Goal: Information Seeking & Learning: Understand process/instructions

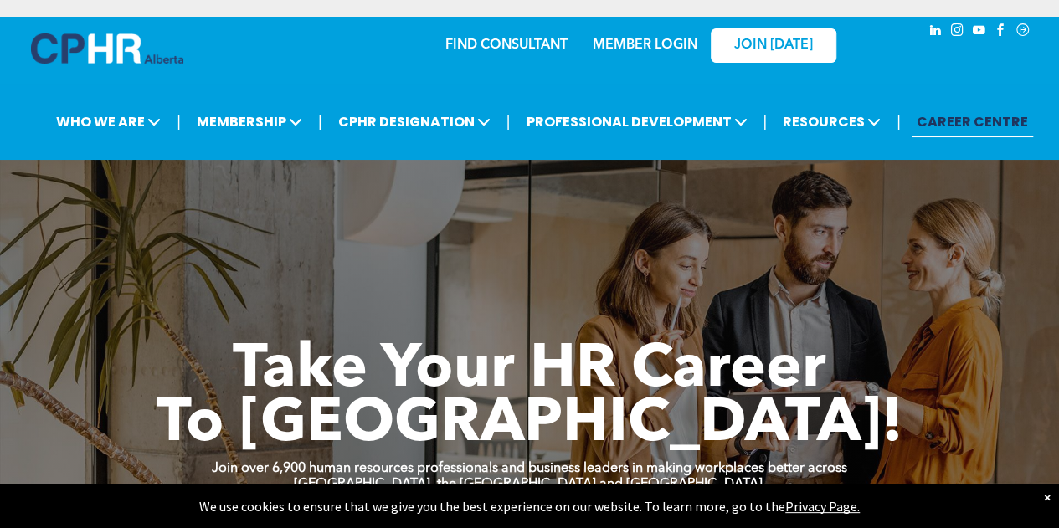
click at [628, 42] on link "MEMBER LOGIN" at bounding box center [645, 45] width 105 height 13
click at [621, 44] on link "MEMBER LOGIN" at bounding box center [645, 45] width 105 height 13
click at [668, 46] on link "MEMBER LOGIN" at bounding box center [645, 45] width 105 height 13
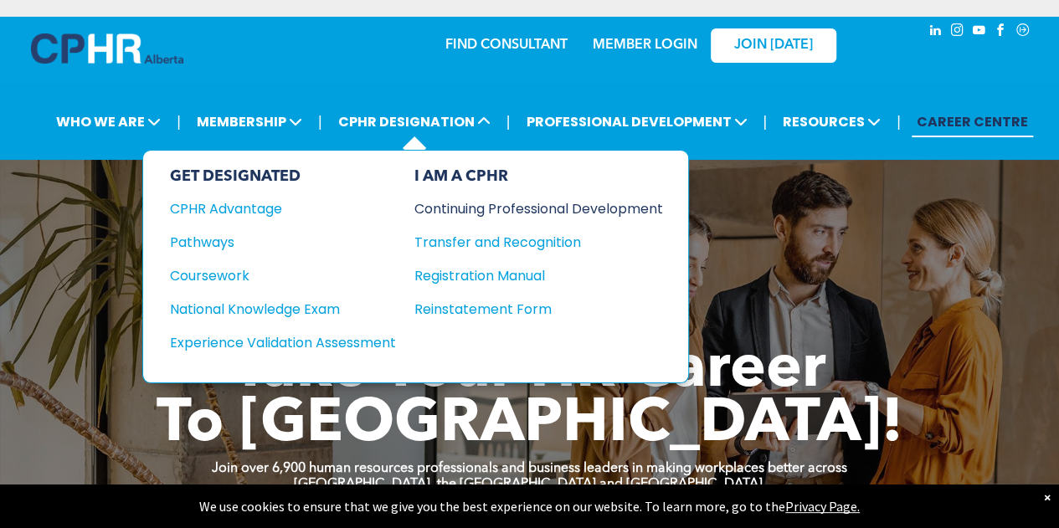
click at [445, 209] on div "Continuing Professional Development" at bounding box center [527, 208] width 224 height 21
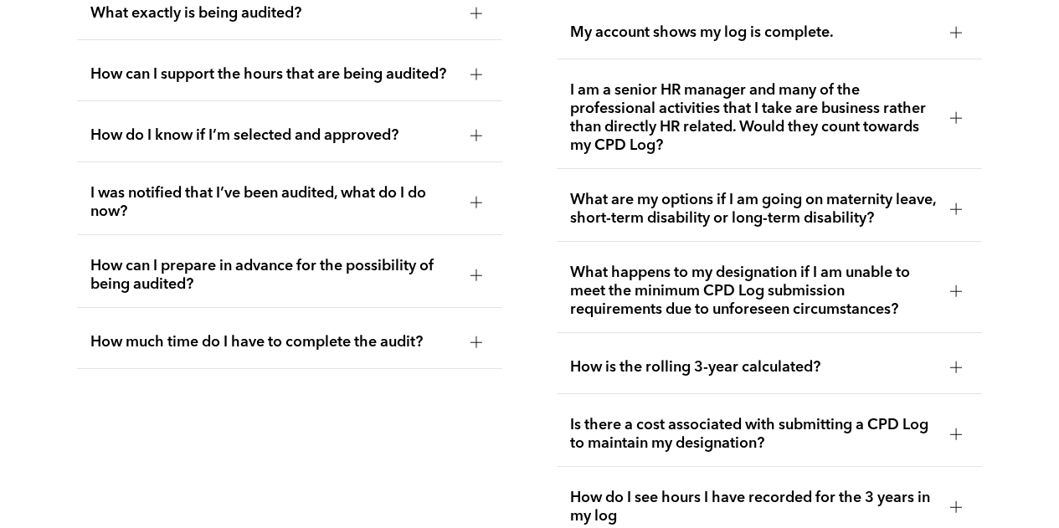
scroll to position [2974, 0]
click at [481, 138] on div at bounding box center [477, 135] width 12 height 12
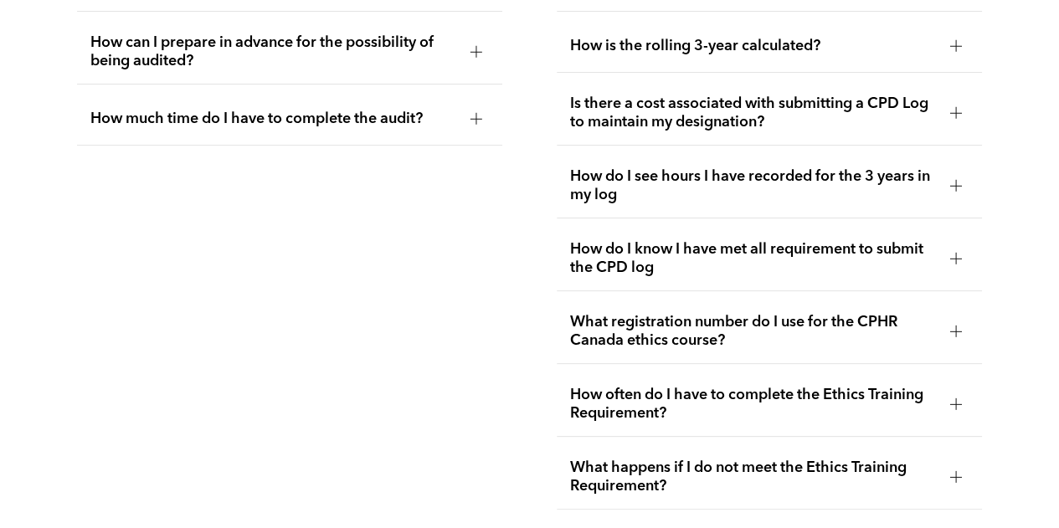
scroll to position [3295, 0]
click at [630, 118] on span "Is there a cost associated with submitting a CPD Log to maintain my designation?" at bounding box center [753, 112] width 367 height 37
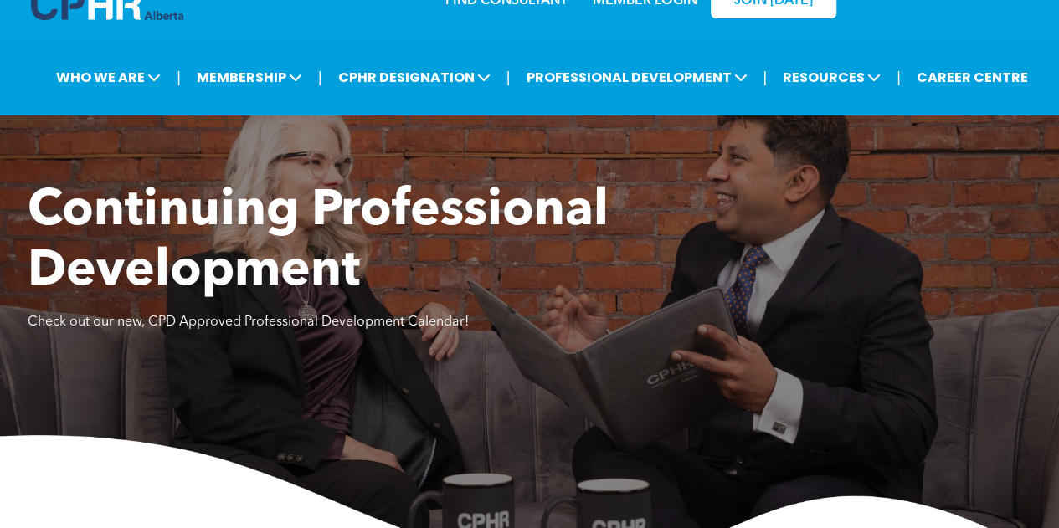
scroll to position [0, 0]
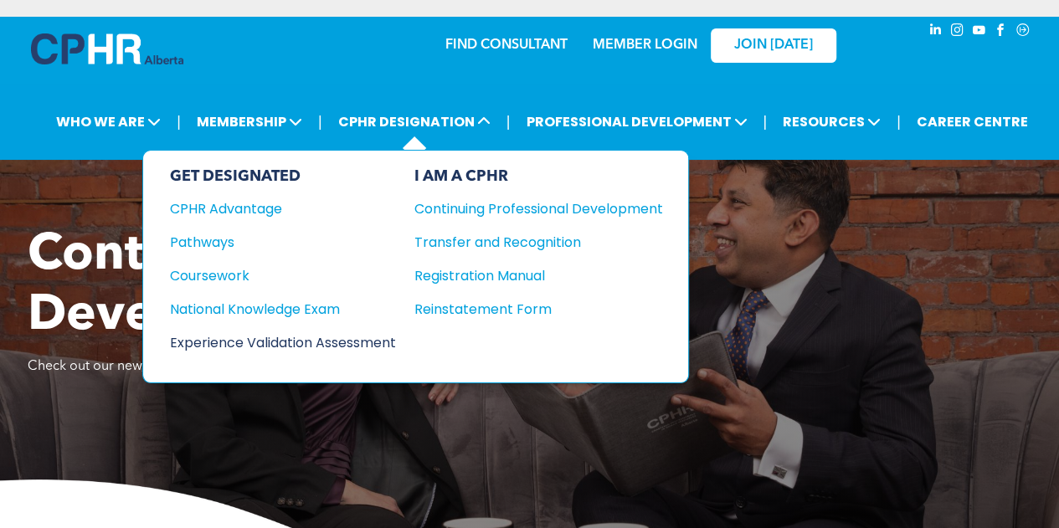
click at [246, 335] on div "Experience Validation Assessment" at bounding box center [271, 342] width 203 height 21
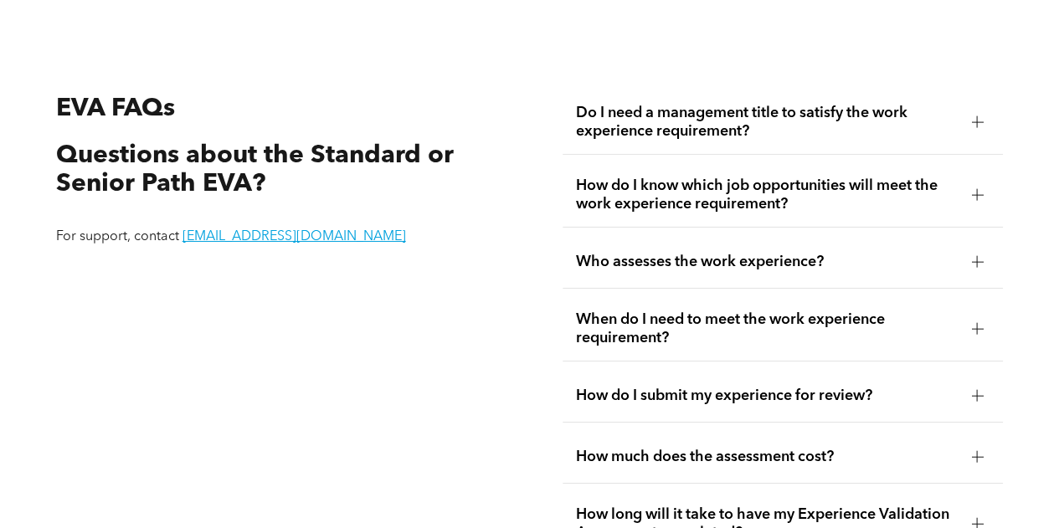
scroll to position [2744, 0]
click at [643, 115] on span "Do I need a management title to satisfy the work experience requirement?" at bounding box center [767, 121] width 383 height 37
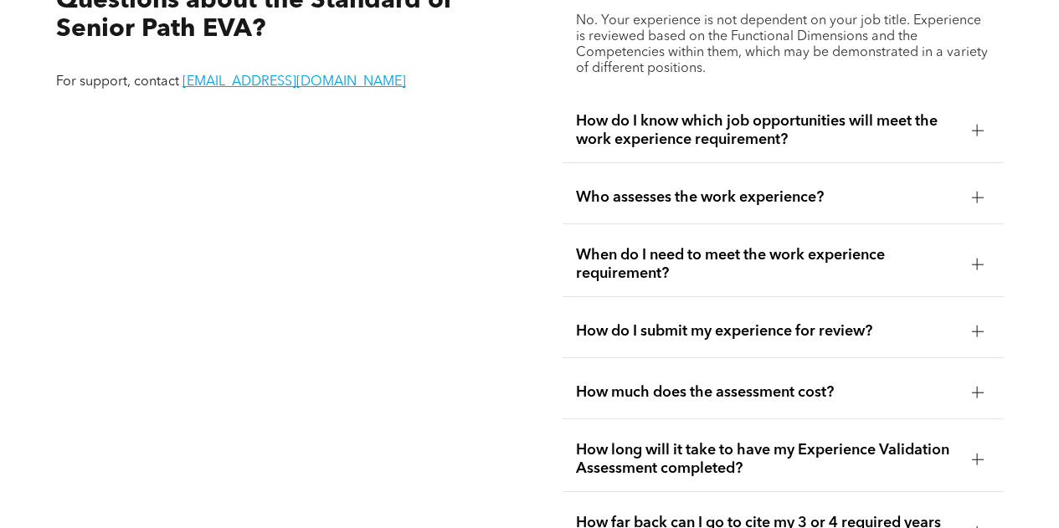
scroll to position [2899, 0]
click at [633, 130] on span "How do I know which job opportunities will meet the work experience requirement?" at bounding box center [767, 129] width 383 height 37
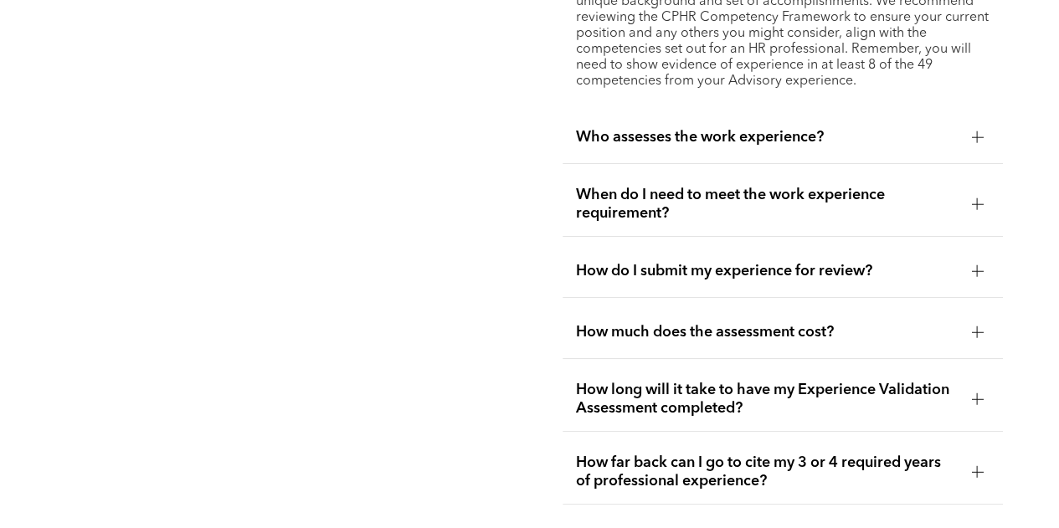
scroll to position [3077, 0]
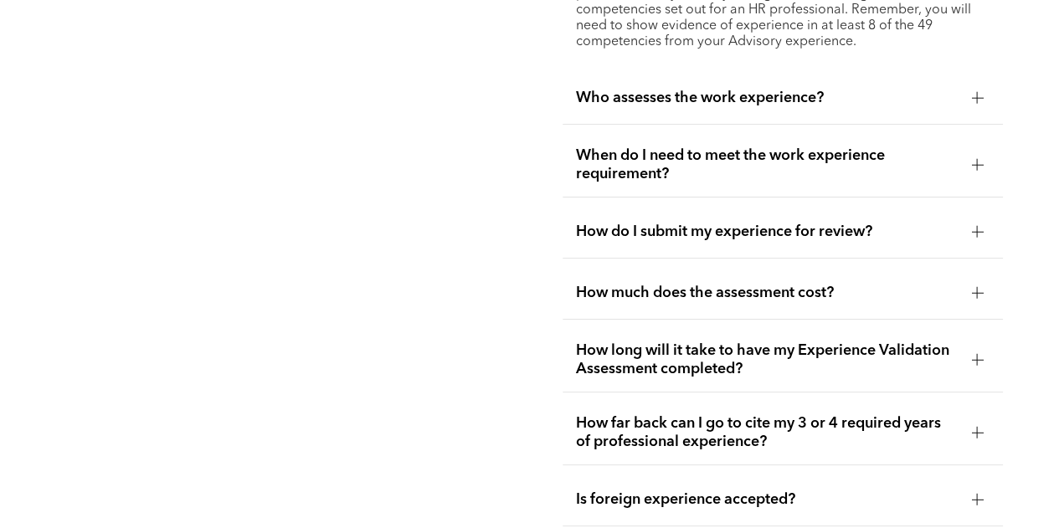
click at [590, 175] on span "When do I need to meet the work experience requirement?" at bounding box center [767, 165] width 383 height 37
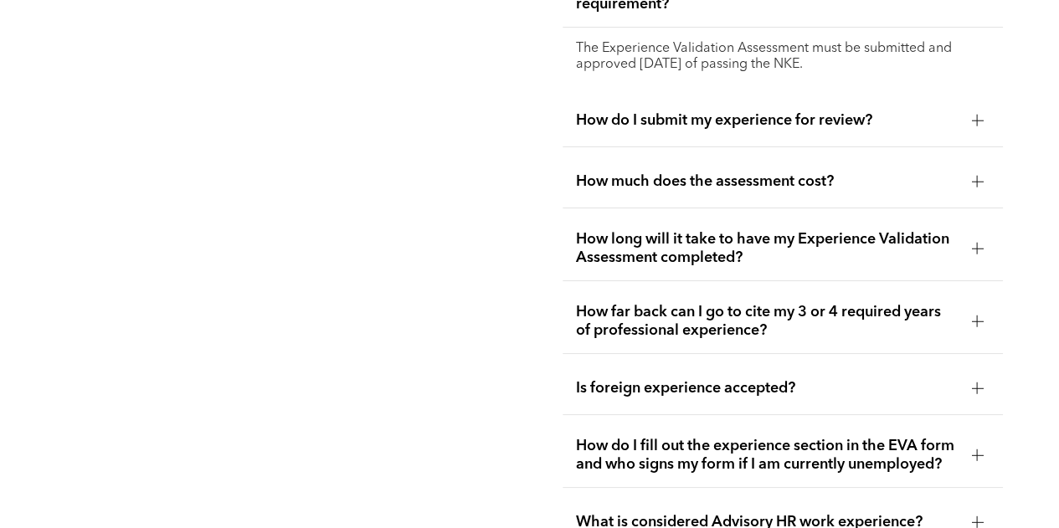
scroll to position [3078, 0]
click at [634, 172] on span "How much does the assessment cost?" at bounding box center [767, 181] width 383 height 18
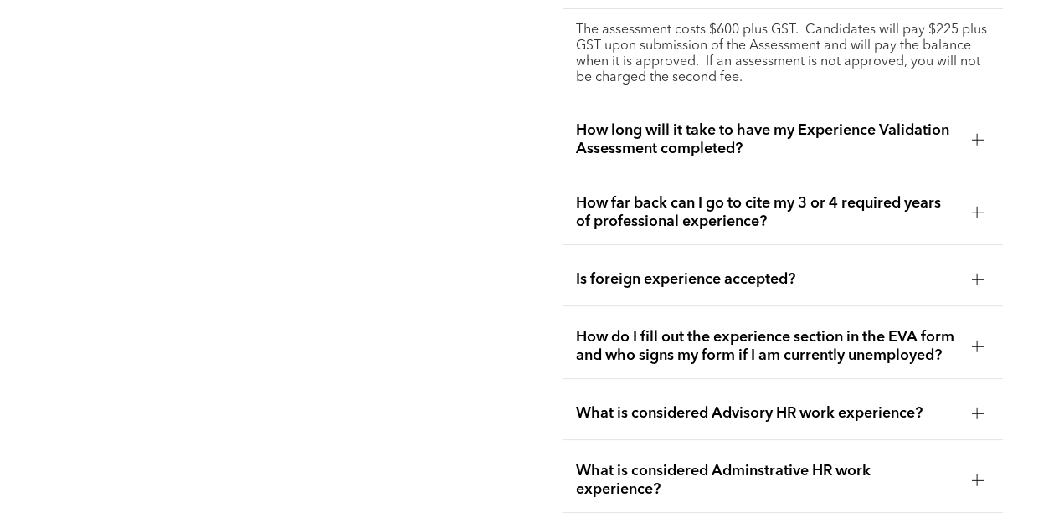
scroll to position [3219, 0]
click at [643, 140] on span "How long will it take to have my Experience Validation Assessment completed?" at bounding box center [767, 139] width 383 height 37
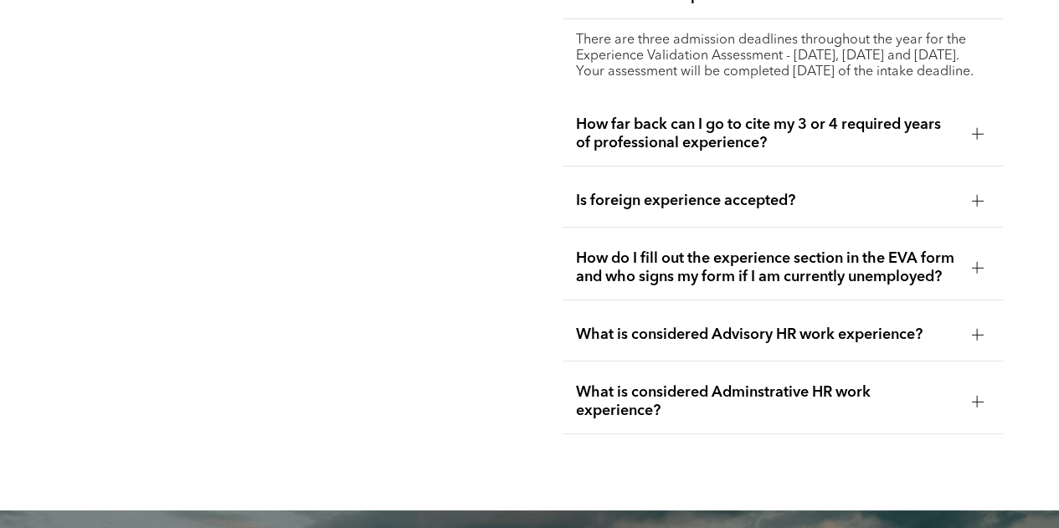
scroll to position [3282, 0]
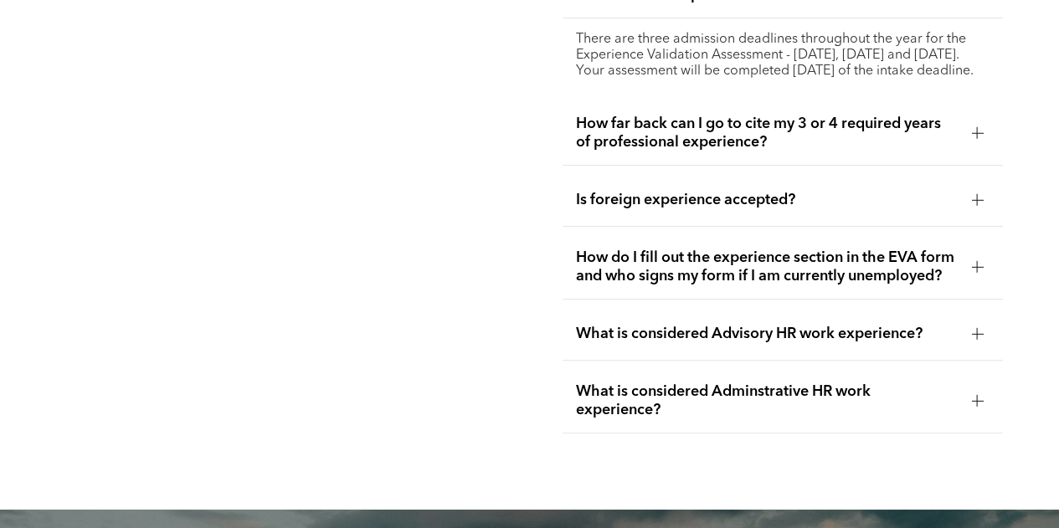
click at [643, 147] on span "How far back can I go to cite my 3 or 4 required years of professional experien…" at bounding box center [767, 133] width 383 height 37
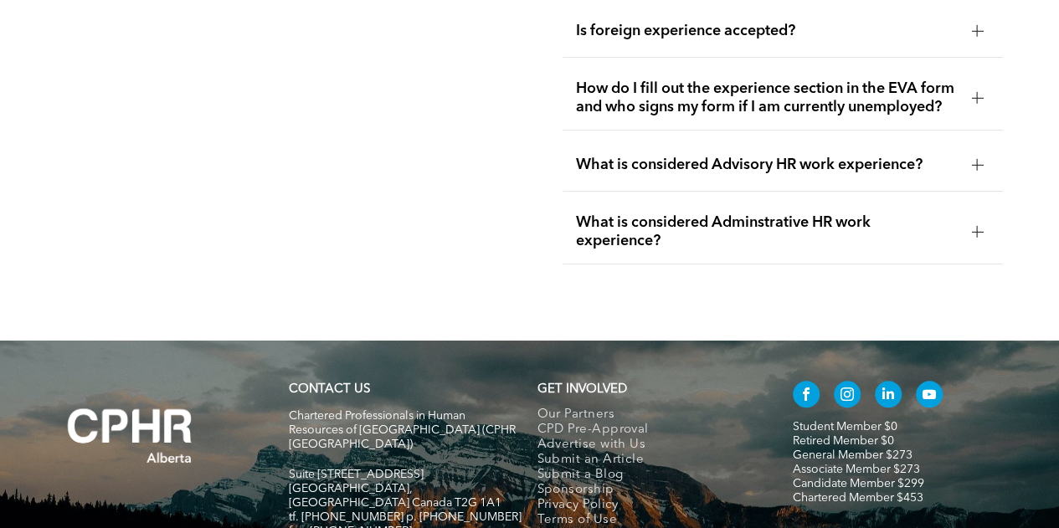
scroll to position [3437, 0]
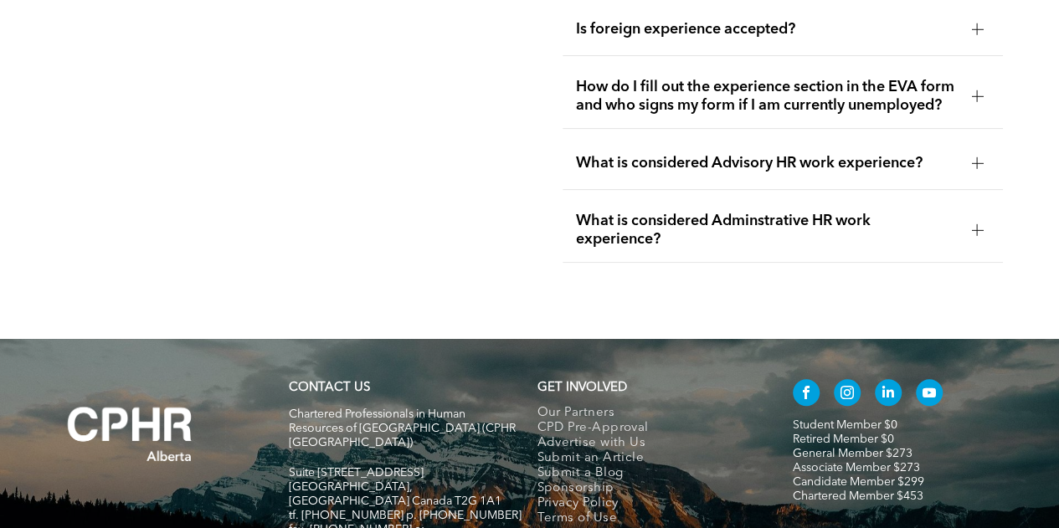
click at [667, 97] on span "How do I fill out the experience section in the EVA form and who signs my form …" at bounding box center [767, 96] width 383 height 37
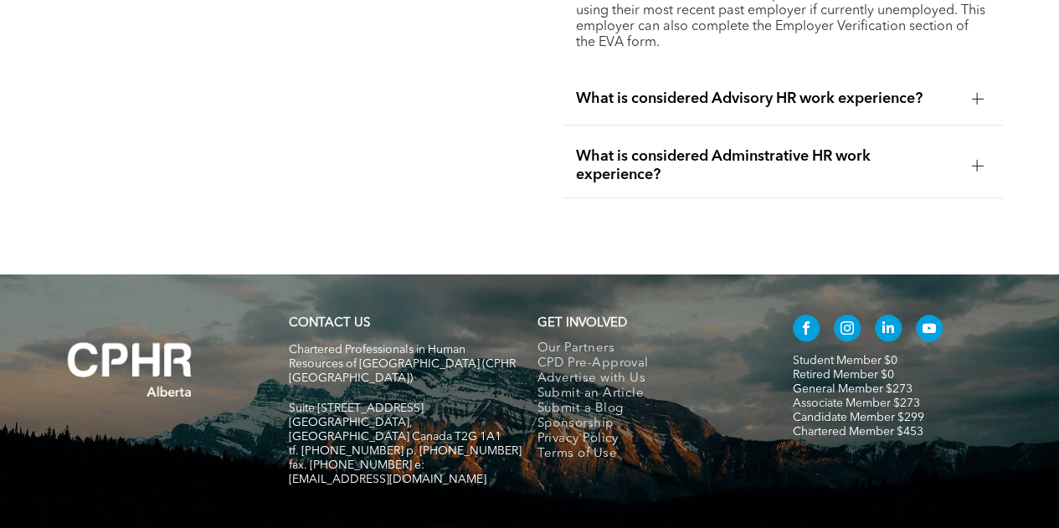
scroll to position [3535, 0]
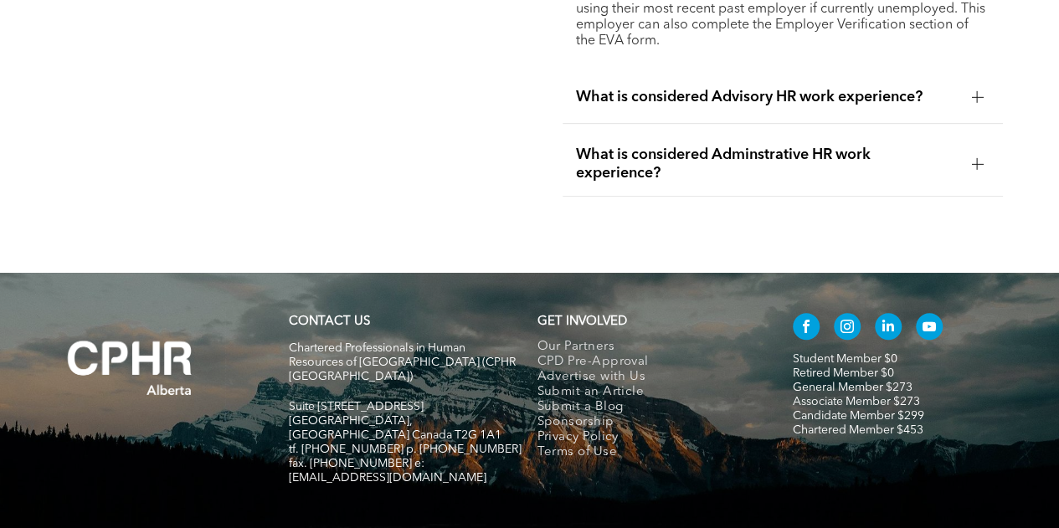
click at [620, 124] on div "What is considered Advisory HR work experience?" at bounding box center [783, 97] width 441 height 53
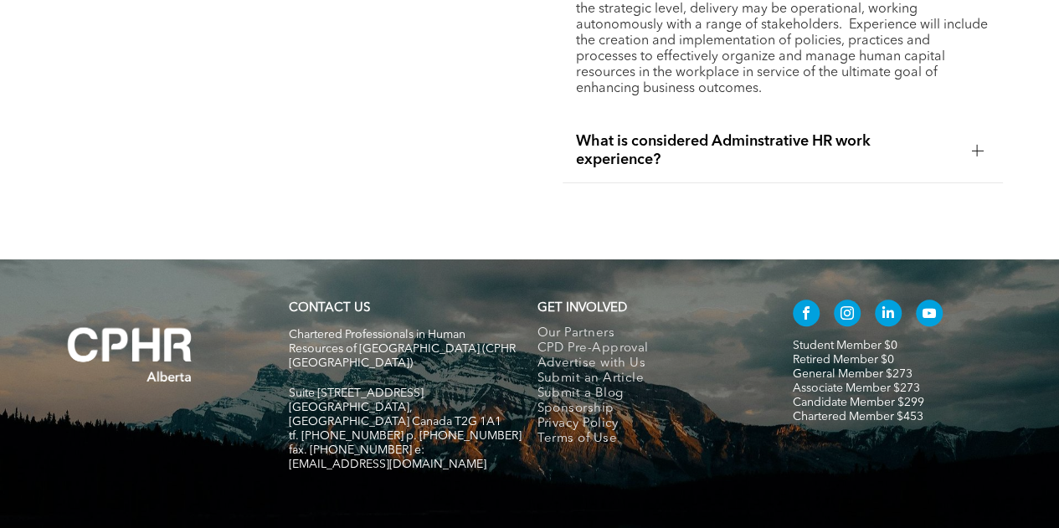
scroll to position [3597, 0]
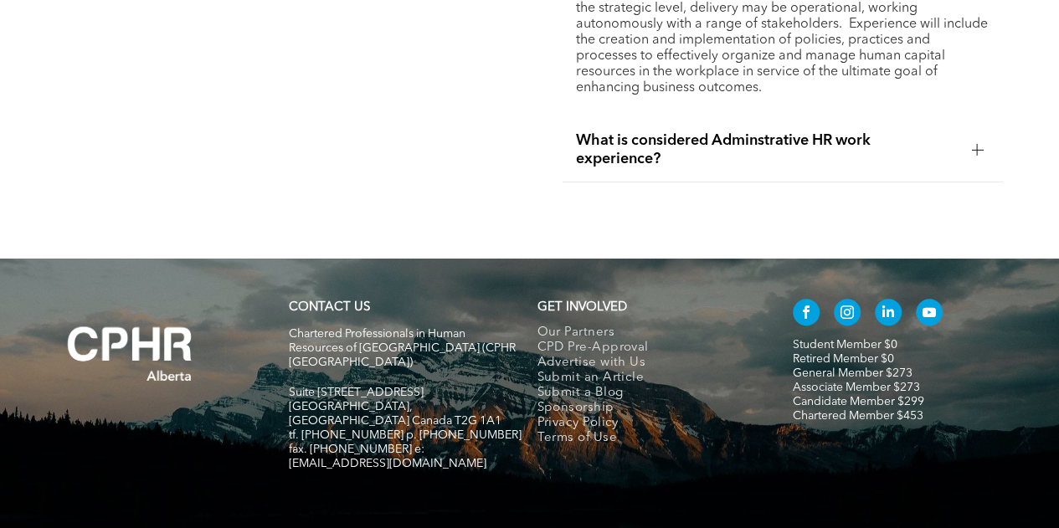
click at [631, 168] on span "What is considered Adminstrative HR work experience?" at bounding box center [767, 149] width 383 height 37
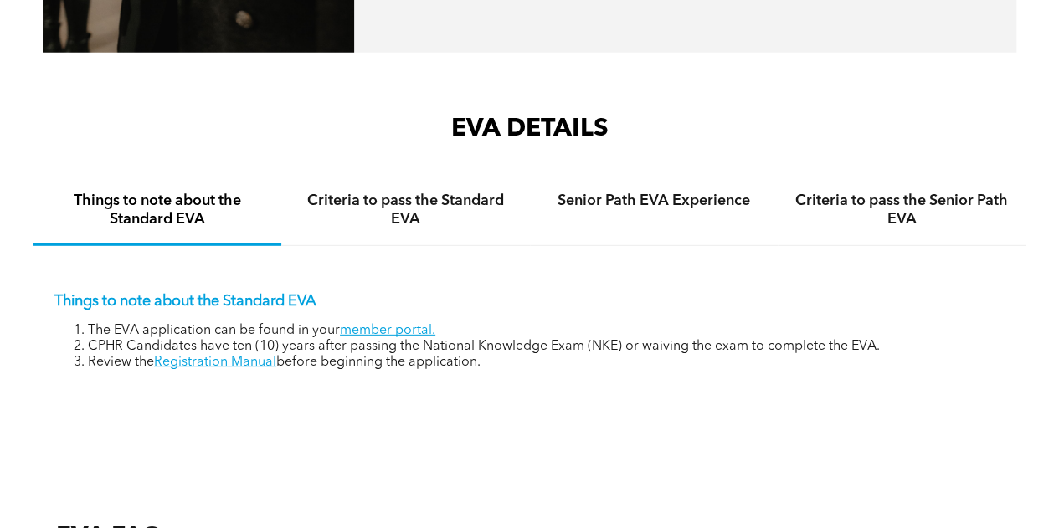
scroll to position [2319, 0]
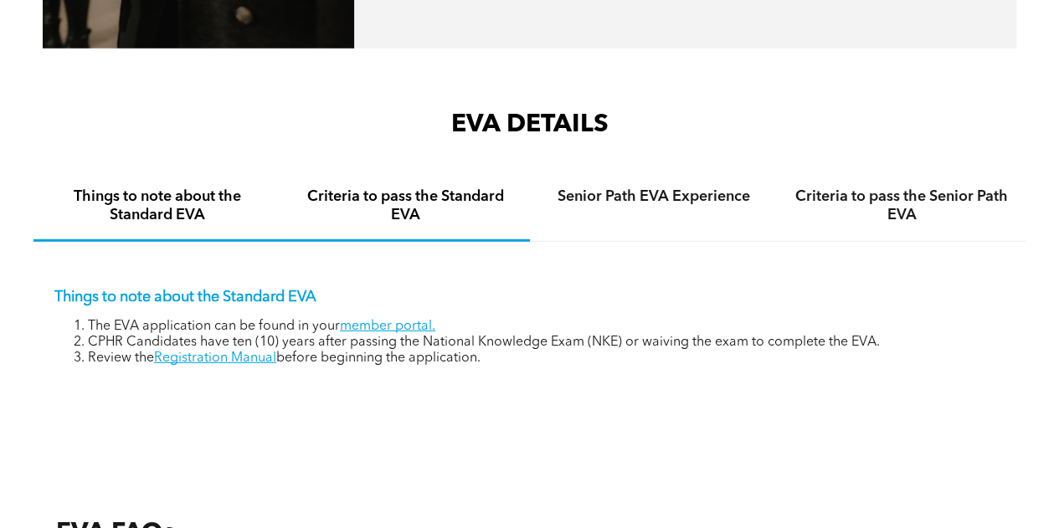
click at [419, 197] on h4 "Criteria to pass the Standard EVA" at bounding box center [405, 206] width 218 height 37
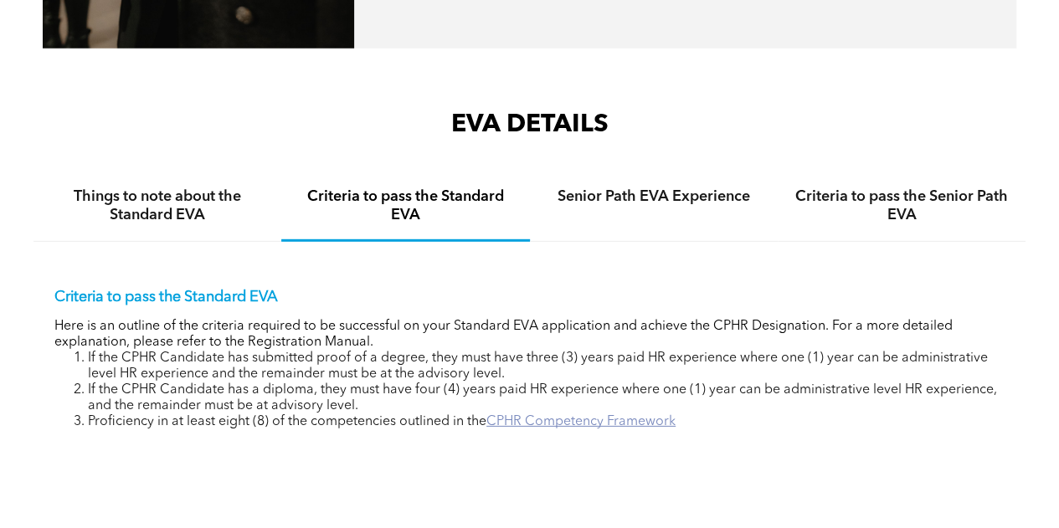
click at [495, 415] on link "CPHR Competency Framework" at bounding box center [581, 421] width 189 height 13
